Goal: Information Seeking & Learning: Learn about a topic

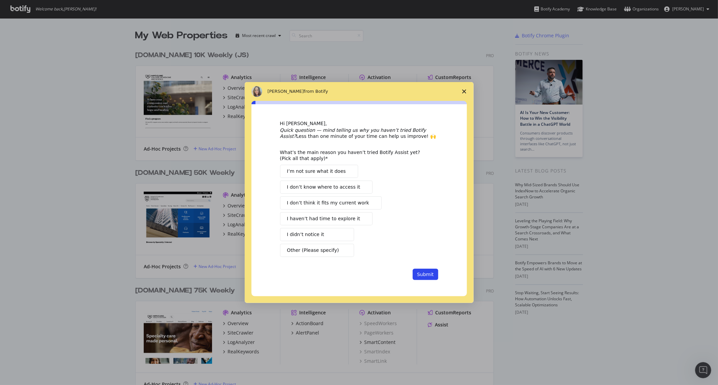
click at [461, 91] on span "Close survey" at bounding box center [464, 91] width 19 height 19
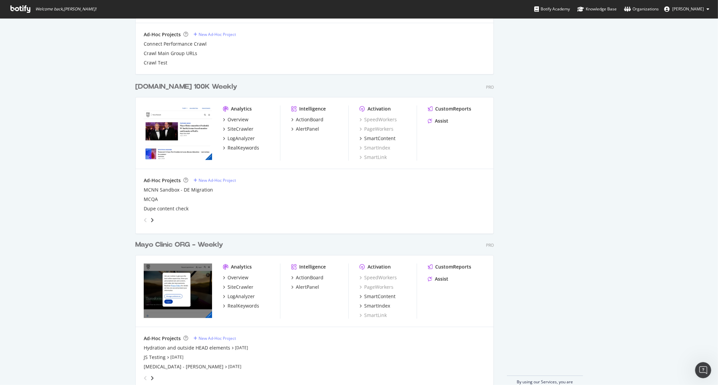
scroll to position [630, 0]
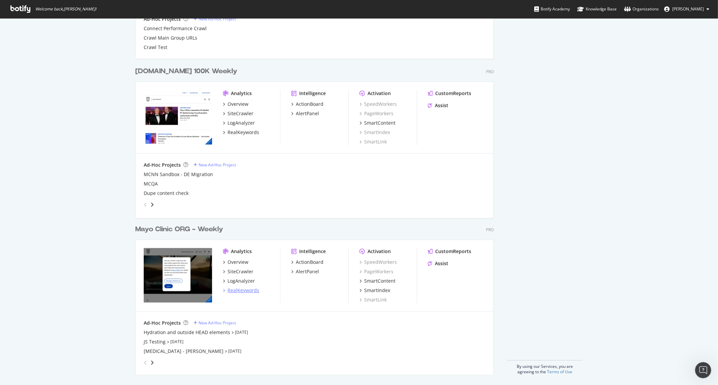
click at [240, 293] on div "RealKeywords" at bounding box center [244, 291] width 32 height 7
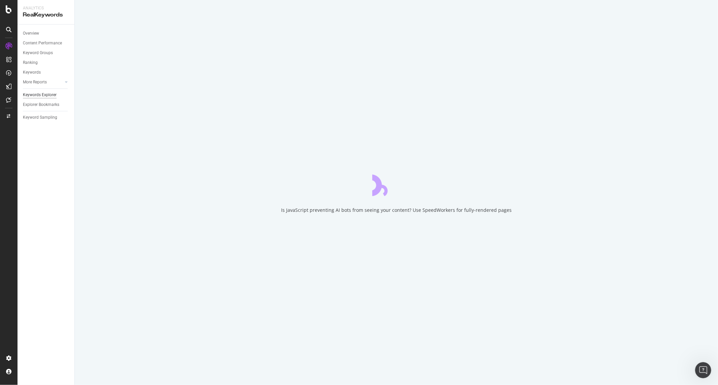
click at [45, 96] on div "Keywords Explorer" at bounding box center [40, 95] width 34 height 7
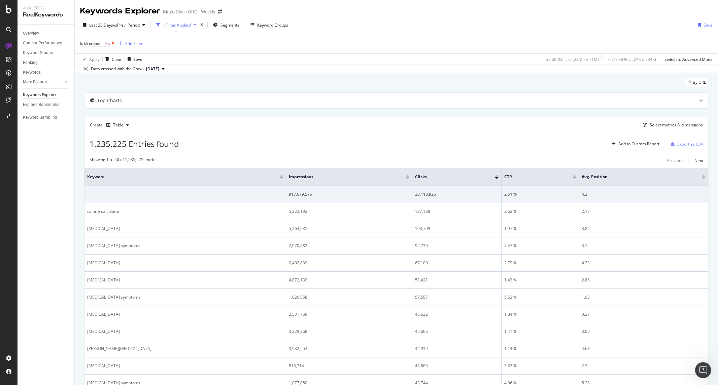
click at [115, 42] on icon at bounding box center [113, 43] width 6 height 7
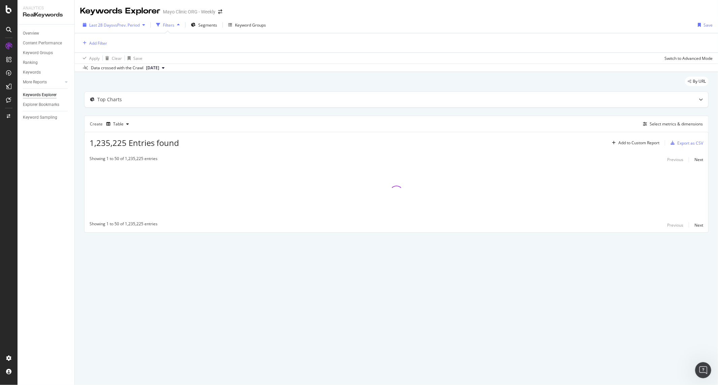
click at [100, 26] on div "Last 28 Days vs Prev. Period Filters Segments Keyword Groups Save Add Filter Ap…" at bounding box center [396, 44] width 643 height 55
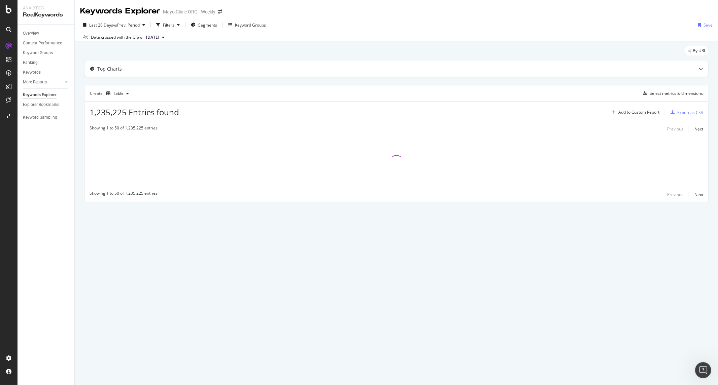
click at [204, 58] on div "By URL" at bounding box center [396, 53] width 625 height 15
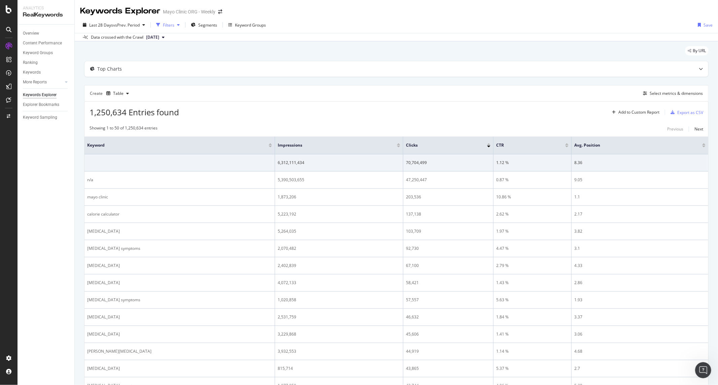
click at [171, 22] on div "Filters" at bounding box center [168, 25] width 11 height 6
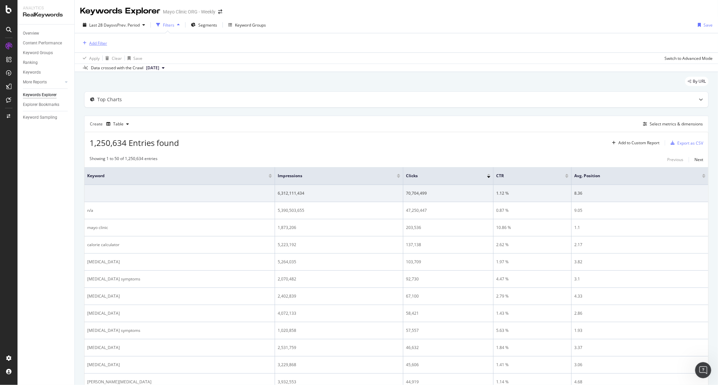
click at [93, 45] on div "Add Filter" at bounding box center [98, 43] width 18 height 6
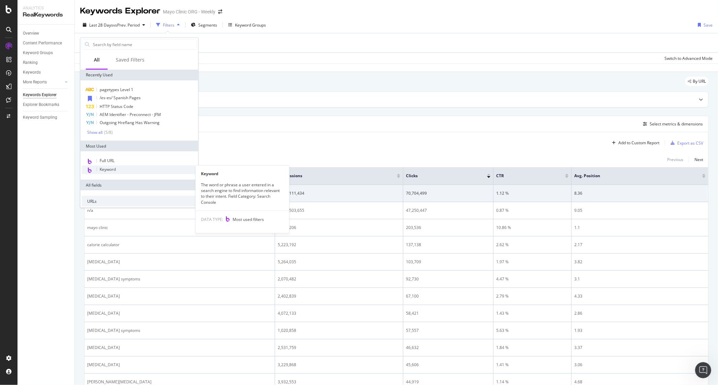
click at [120, 167] on div "Keyword" at bounding box center [139, 170] width 115 height 9
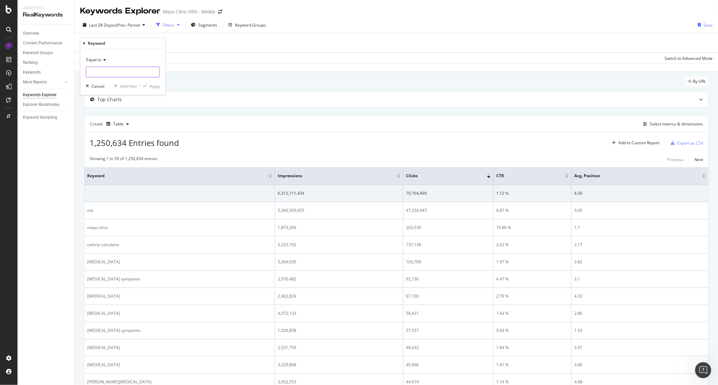
drag, startPoint x: 119, startPoint y: 79, endPoint x: 110, endPoint y: 68, distance: 14.7
click at [118, 79] on div "Equal to Cancel Add filter Apply" at bounding box center [122, 72] width 85 height 46
click at [107, 64] on div "Equal to" at bounding box center [123, 60] width 74 height 11
click at [100, 62] on span "Equal to" at bounding box center [93, 60] width 15 height 6
drag, startPoint x: 100, startPoint y: 62, endPoint x: 113, endPoint y: 63, distance: 12.8
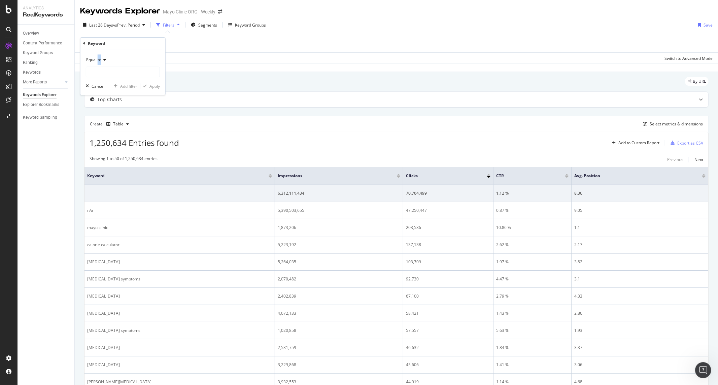
click at [103, 62] on div "Equal to" at bounding box center [123, 60] width 74 height 11
click at [114, 128] on div "Contains" at bounding box center [124, 126] width 72 height 9
click at [116, 73] on input "text" at bounding box center [122, 72] width 73 height 11
type input "S"
type input "sids"
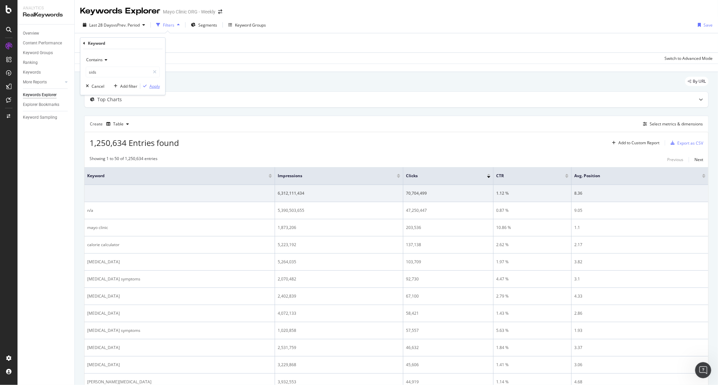
click at [152, 88] on div "Apply" at bounding box center [154, 86] width 10 height 6
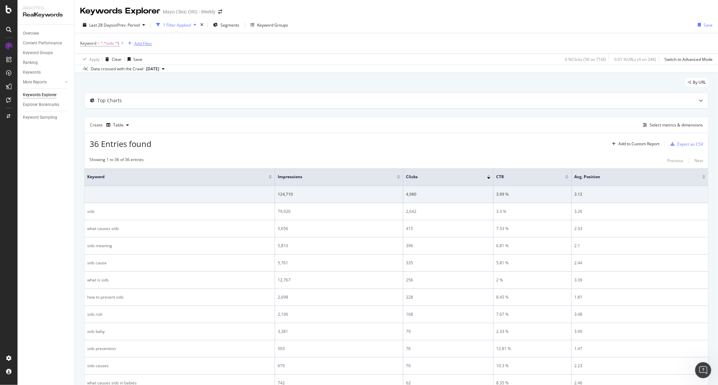
click at [139, 42] on div "Add Filter" at bounding box center [143, 44] width 18 height 6
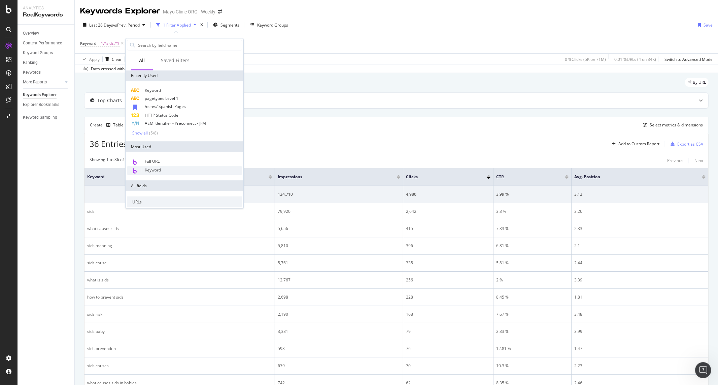
click at [165, 166] on div "Keyword" at bounding box center [184, 170] width 115 height 9
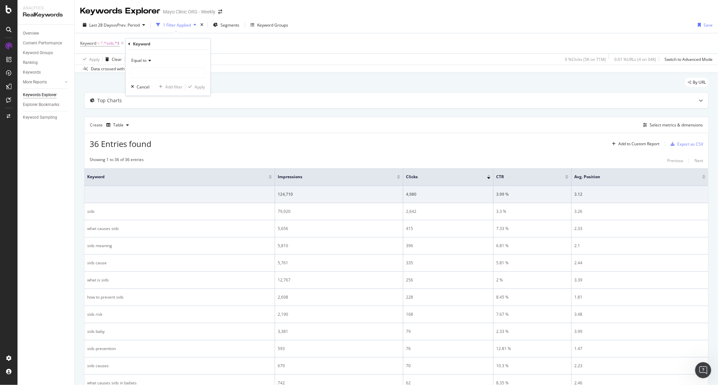
click at [154, 62] on div "Equal to" at bounding box center [168, 60] width 74 height 11
click at [171, 129] on div "Contains" at bounding box center [169, 127] width 72 height 9
click at [162, 76] on input "text" at bounding box center [167, 72] width 73 height 11
type input "suid"
click at [190, 85] on icon "button" at bounding box center [190, 87] width 4 height 4
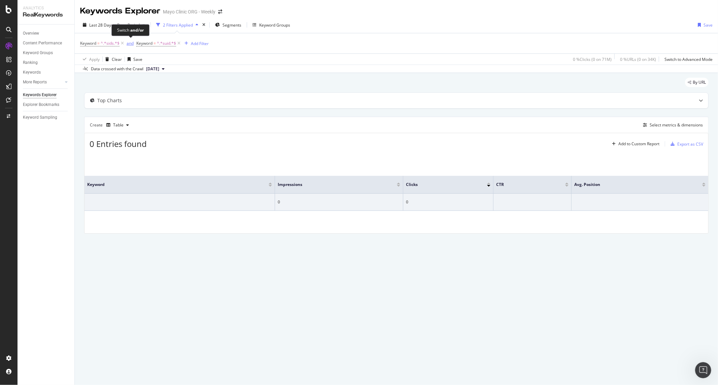
click at [130, 42] on div "and" at bounding box center [130, 43] width 7 height 6
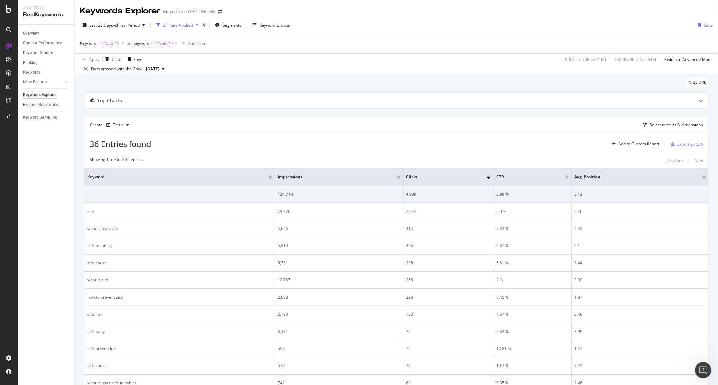
click at [193, 51] on div "Keyword = ^.*sids.*$ or Keyword = ^.*suid.*$ Add Filter" at bounding box center [396, 43] width 633 height 20
click at [201, 36] on div "Keyword = ^.*sids.*$ or Keyword = ^.*suid.*$ Add Filter" at bounding box center [396, 43] width 633 height 20
click at [201, 38] on div "Keyword = ^.*sids.*$ or Keyword = ^.*suid.*$ Add Filter" at bounding box center [396, 43] width 633 height 20
click at [197, 46] on div "Add Filter" at bounding box center [197, 44] width 18 height 6
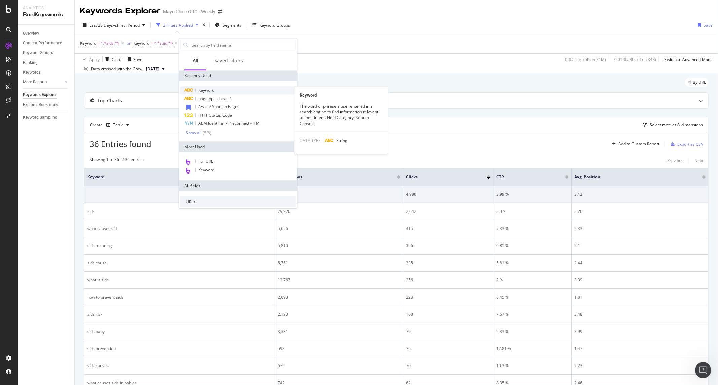
click at [219, 92] on div "Keyword" at bounding box center [237, 91] width 115 height 8
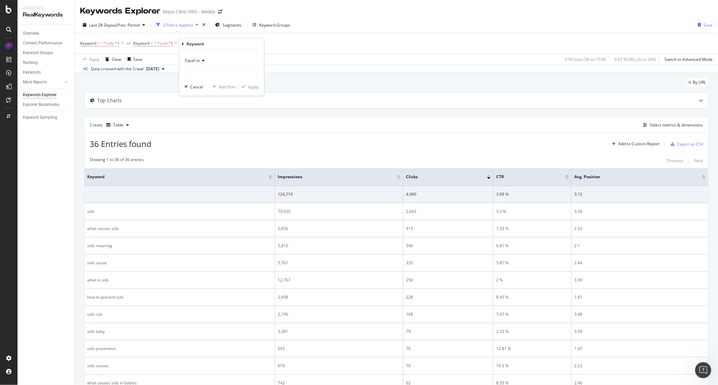
click at [196, 63] on span "Equal to" at bounding box center [192, 61] width 15 height 6
click at [210, 126] on div "Contains" at bounding box center [222, 127] width 72 height 9
click at [210, 70] on input "text" at bounding box center [221, 72] width 73 height 11
paste input "sudden unexpected infant death"
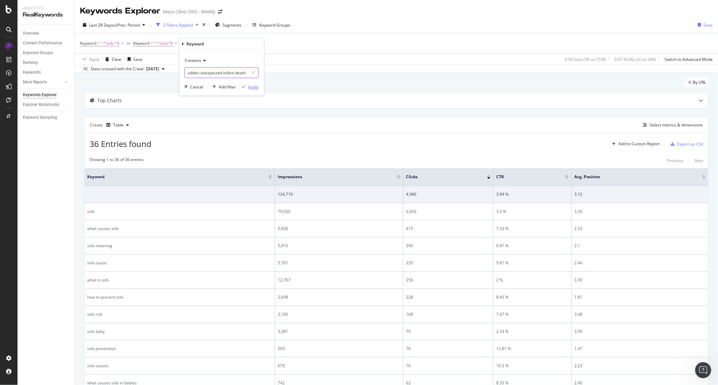
type input "sudden unexpected infant death"
click at [251, 85] on div "Apply" at bounding box center [253, 87] width 10 height 6
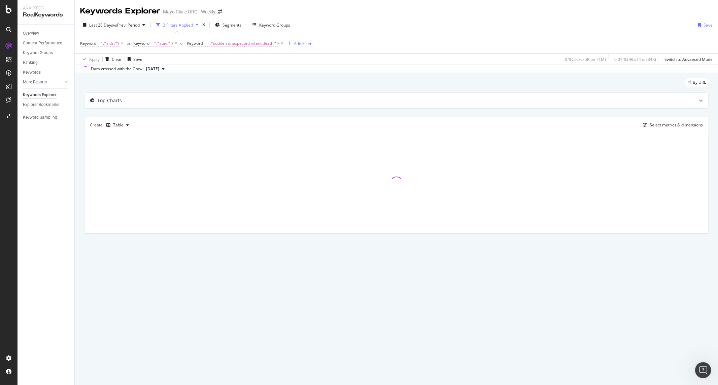
click at [300, 48] on div "Keyword = ^.*sids.*$ or Keyword = ^.*suid.*$ or Keyword = ^.*sudden unexpected …" at bounding box center [396, 43] width 633 height 20
click at [300, 42] on div "Add Filter" at bounding box center [303, 44] width 18 height 6
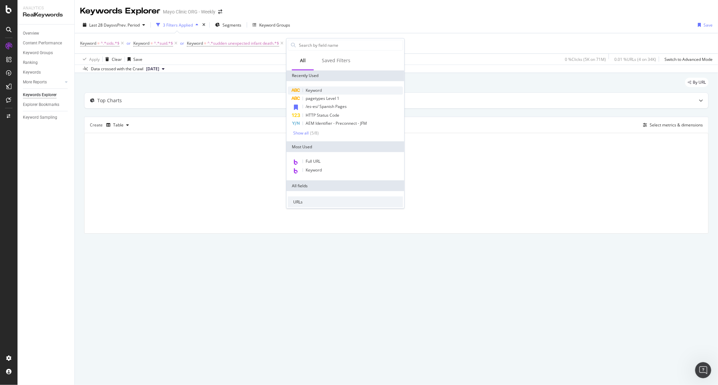
click at [326, 87] on div "Keyword" at bounding box center [345, 91] width 115 height 8
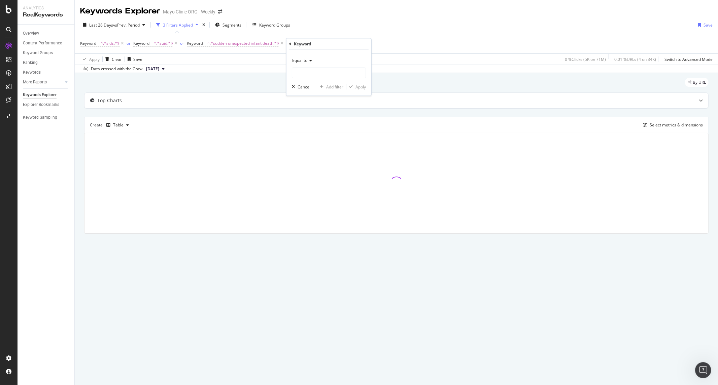
click at [302, 62] on span "Equal to" at bounding box center [299, 61] width 15 height 6
click at [323, 126] on div "Contains" at bounding box center [330, 127] width 72 height 9
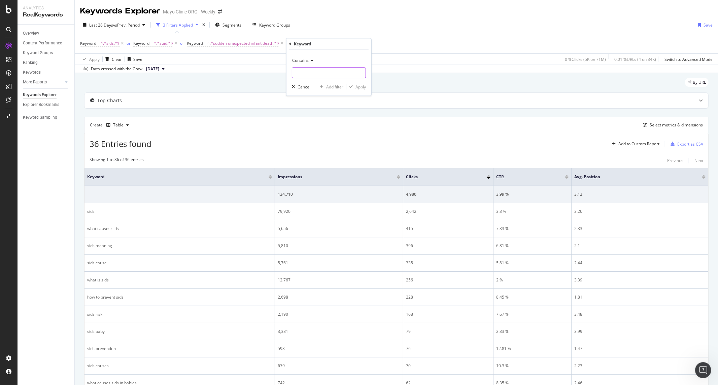
click at [338, 71] on input "text" at bounding box center [328, 72] width 73 height 11
paste input "[MEDICAL_DATA]"
type input "[MEDICAL_DATA]"
click at [363, 88] on div "Apply" at bounding box center [361, 87] width 10 height 6
click at [176, 44] on icon at bounding box center [176, 43] width 6 height 7
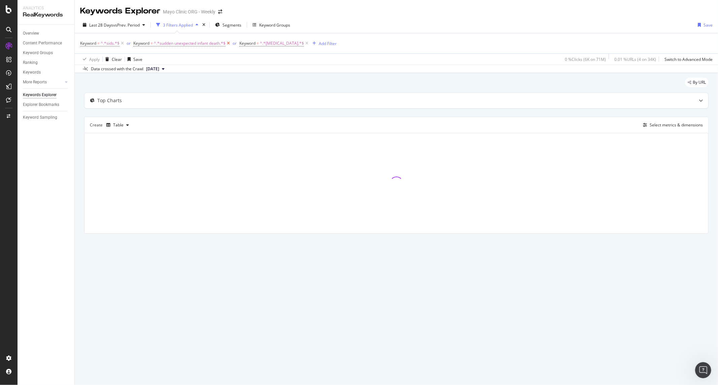
click at [231, 42] on icon at bounding box center [229, 43] width 6 height 7
click at [204, 44] on icon at bounding box center [201, 43] width 6 height 7
